Goal: Check status: Check status

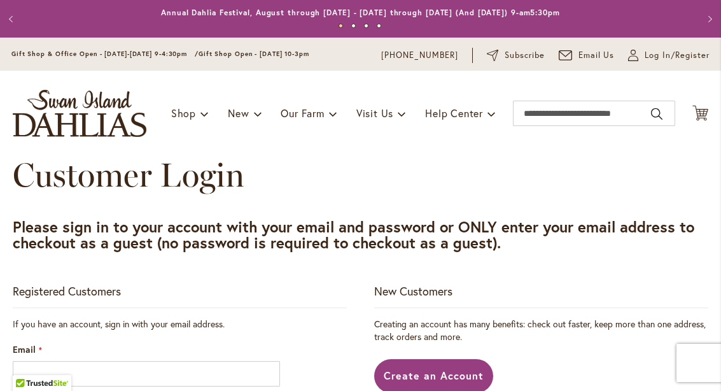
click at [706, 105] on icon "Cart .cls-1 { fill: #231f20; }" at bounding box center [700, 113] width 16 height 16
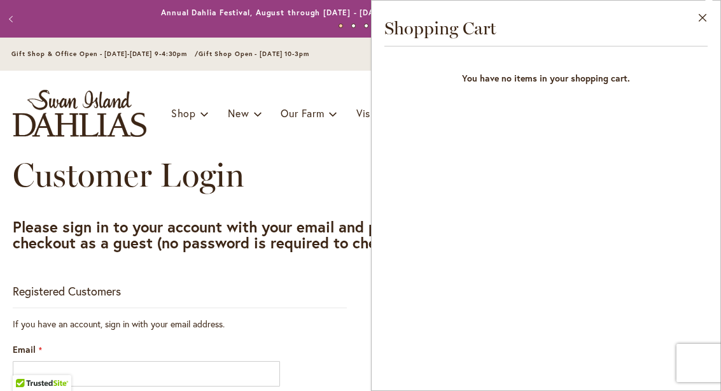
click at [699, 25] on button "Close" at bounding box center [702, 21] width 35 height 40
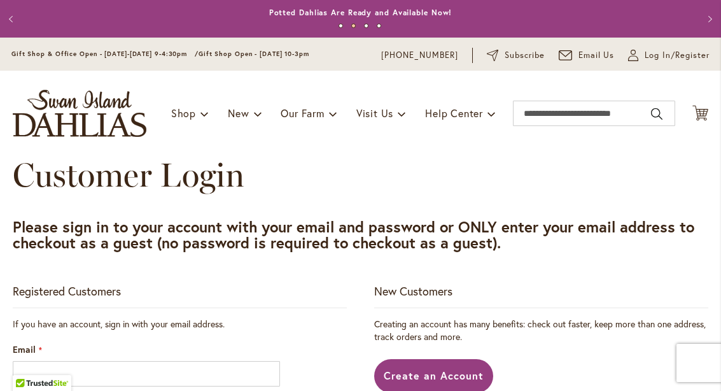
click at [643, 50] on link "My Account Log In/Register" at bounding box center [668, 55] width 81 height 13
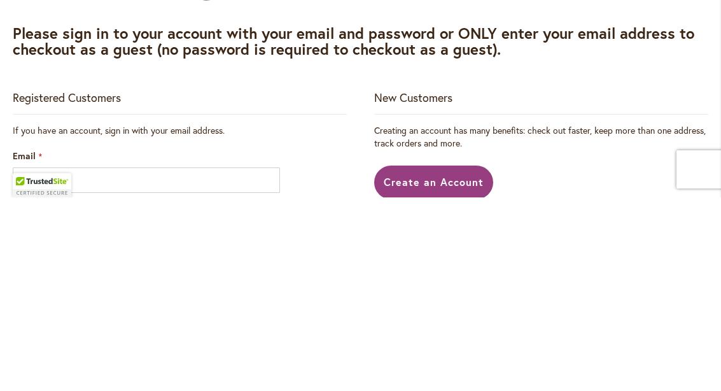
scroll to position [1, 0]
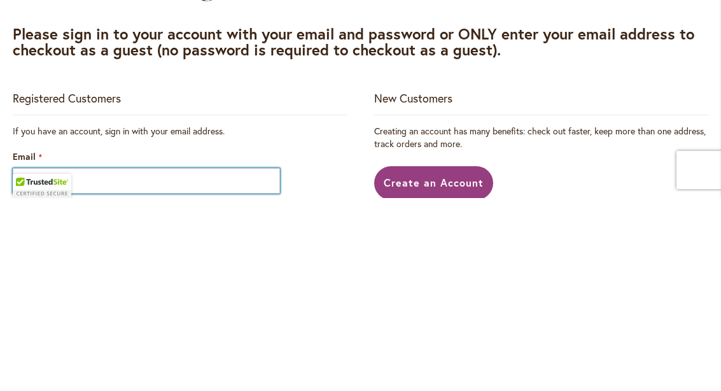
type input "**********"
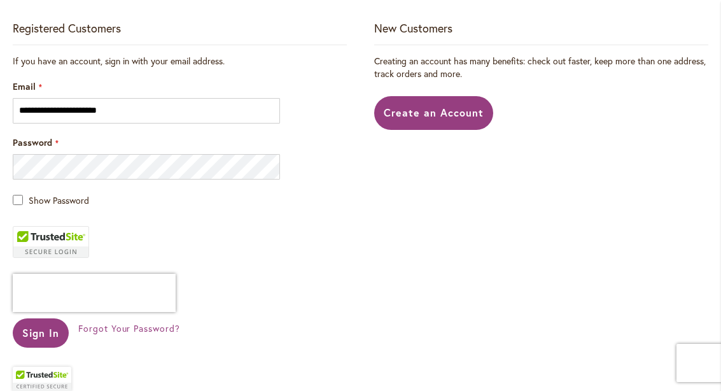
scroll to position [280, 0]
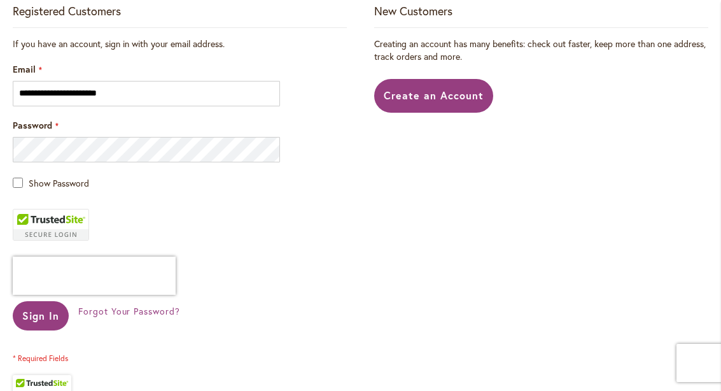
click at [41, 311] on span "Sign In" at bounding box center [40, 315] width 37 height 13
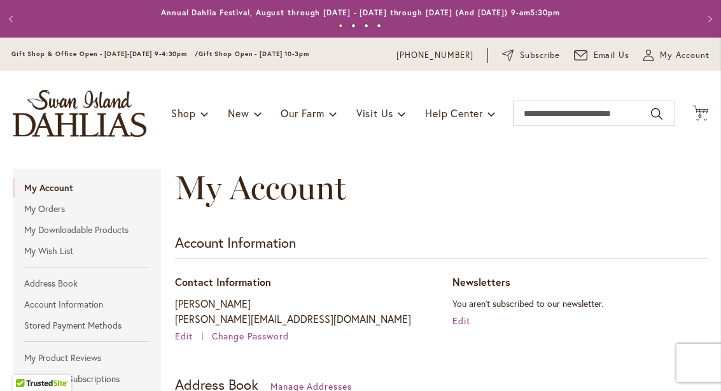
click at [552, 274] on div "Account Information Contact Information Susan Evans susan.evans2@comcast.net Ed…" at bounding box center [441, 287] width 533 height 110
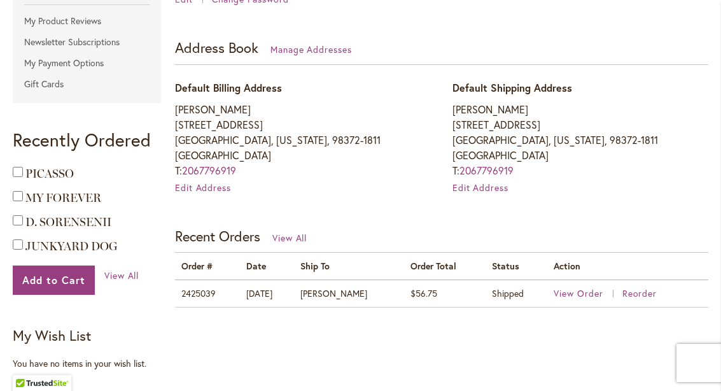
scroll to position [330, 0]
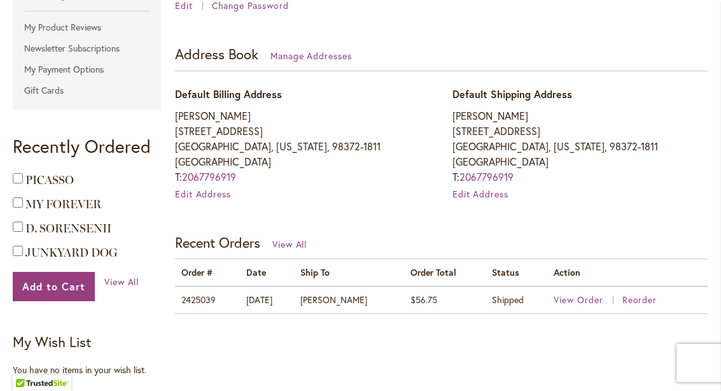
click at [568, 303] on span "View Order" at bounding box center [579, 299] width 50 height 12
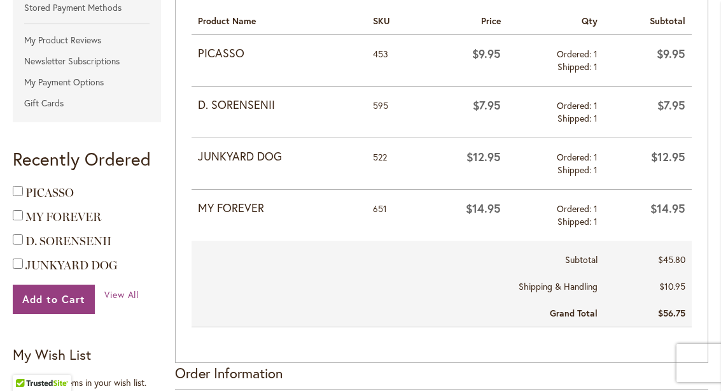
scroll to position [318, 0]
click at [235, 52] on strong "PICASSO" at bounding box center [279, 53] width 162 height 17
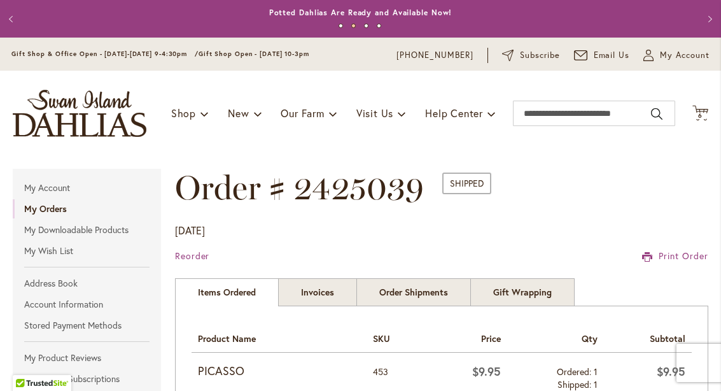
scroll to position [0, 0]
click at [698, 109] on icon "Cart .cls-1 { fill: #231f20; }" at bounding box center [700, 113] width 16 height 16
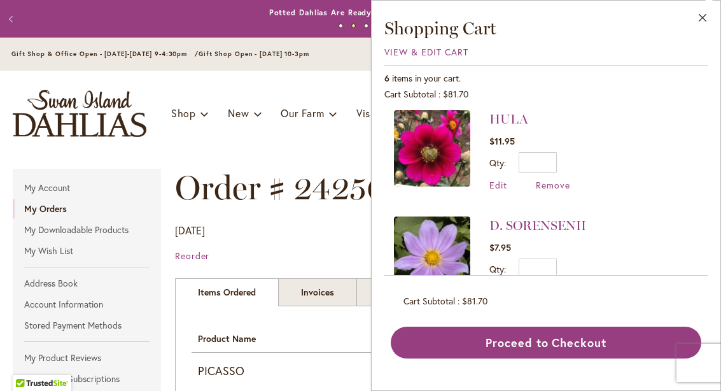
scroll to position [241, 0]
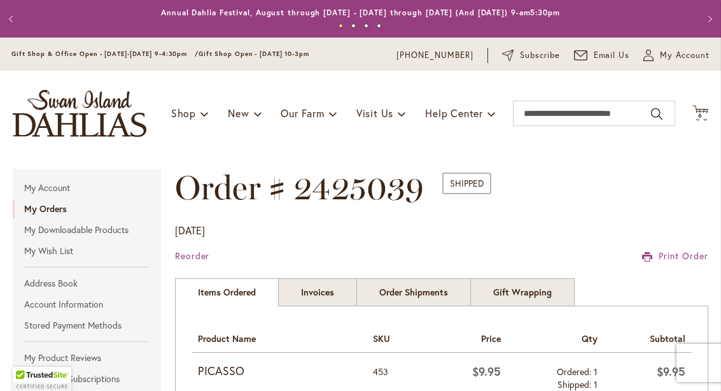
click at [686, 55] on span "My Account" at bounding box center [685, 55] width 50 height 13
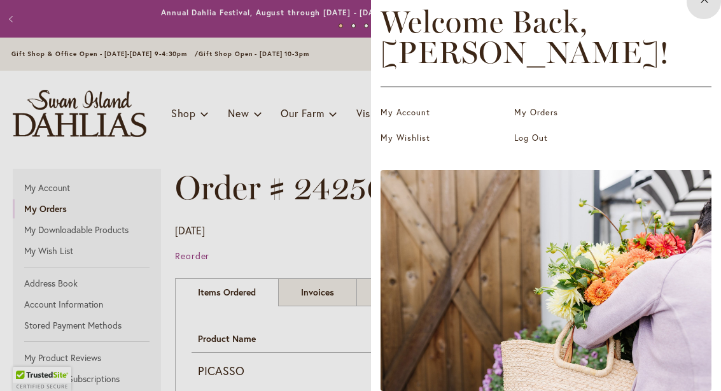
scroll to position [21, 0]
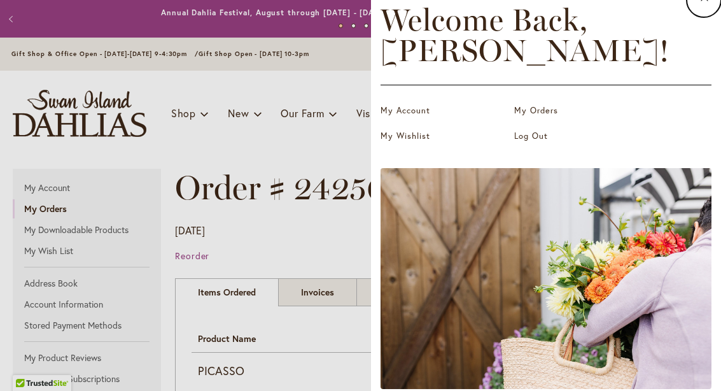
click at [416, 108] on link "My Account" at bounding box center [444, 110] width 127 height 13
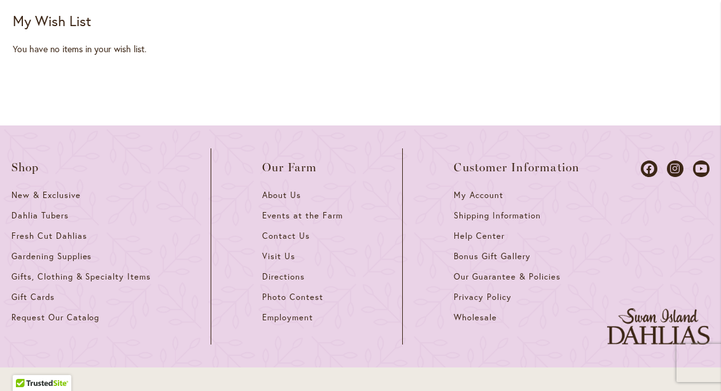
scroll to position [650, 0]
click at [516, 253] on span "Bonus Gift Gallery" at bounding box center [492, 256] width 76 height 11
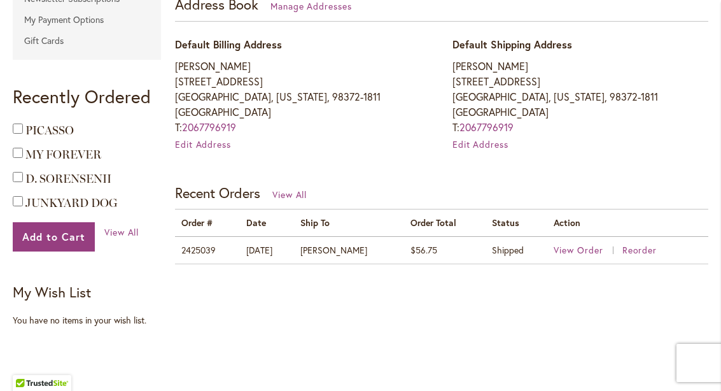
scroll to position [381, 0]
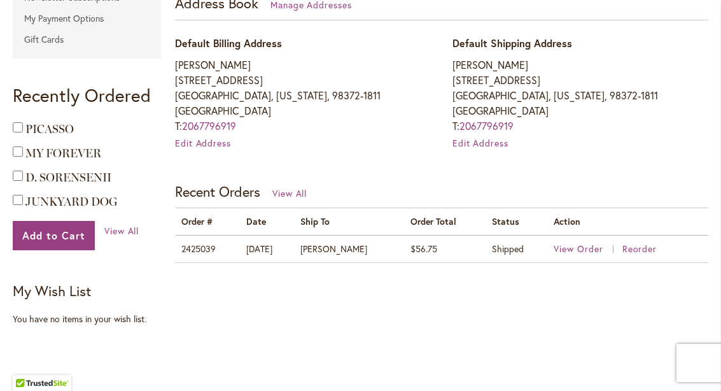
click at [580, 242] on span "View Order" at bounding box center [579, 248] width 50 height 12
